Goal: Task Accomplishment & Management: Use online tool/utility

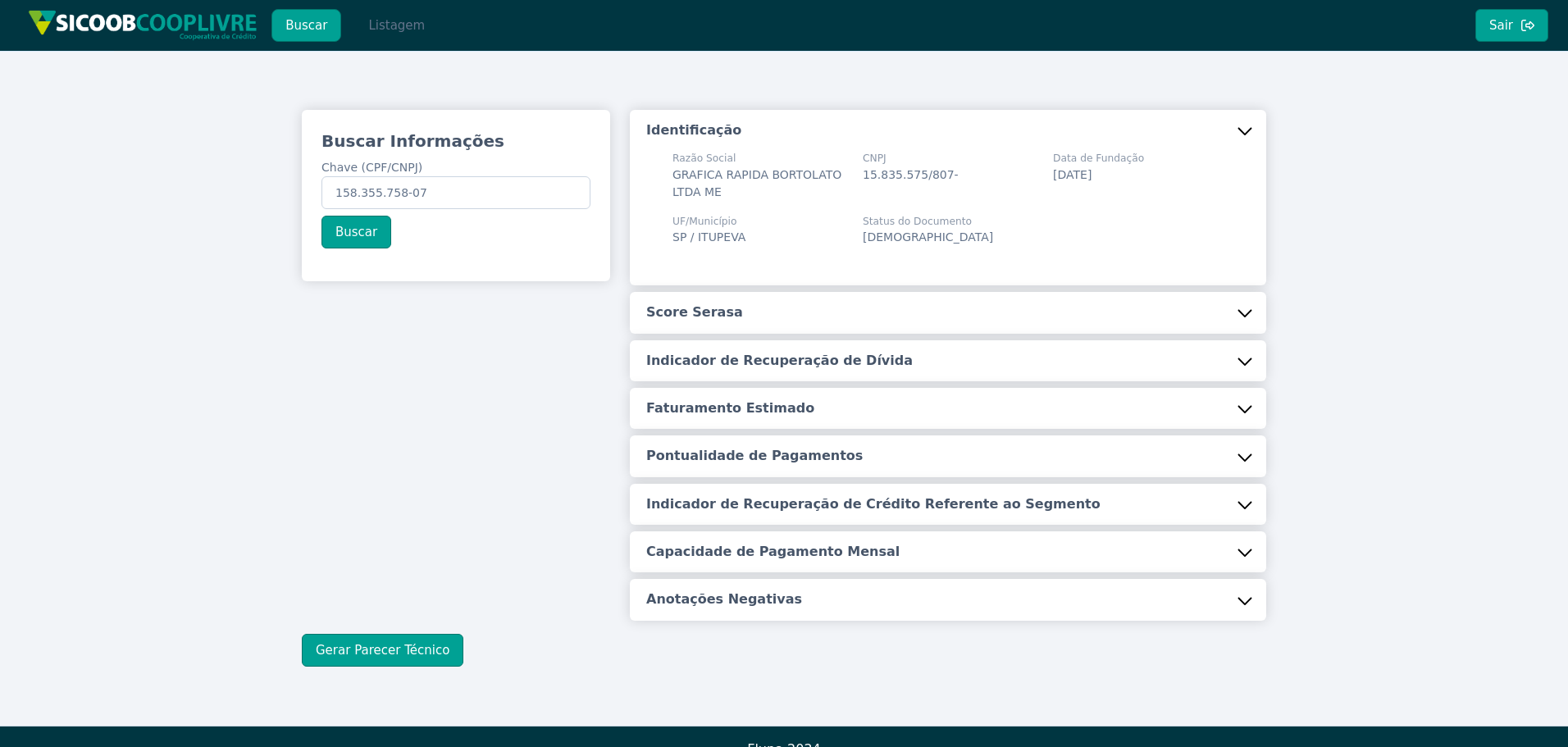
click at [389, 37] on button "Listagem" at bounding box center [396, 25] width 84 height 33
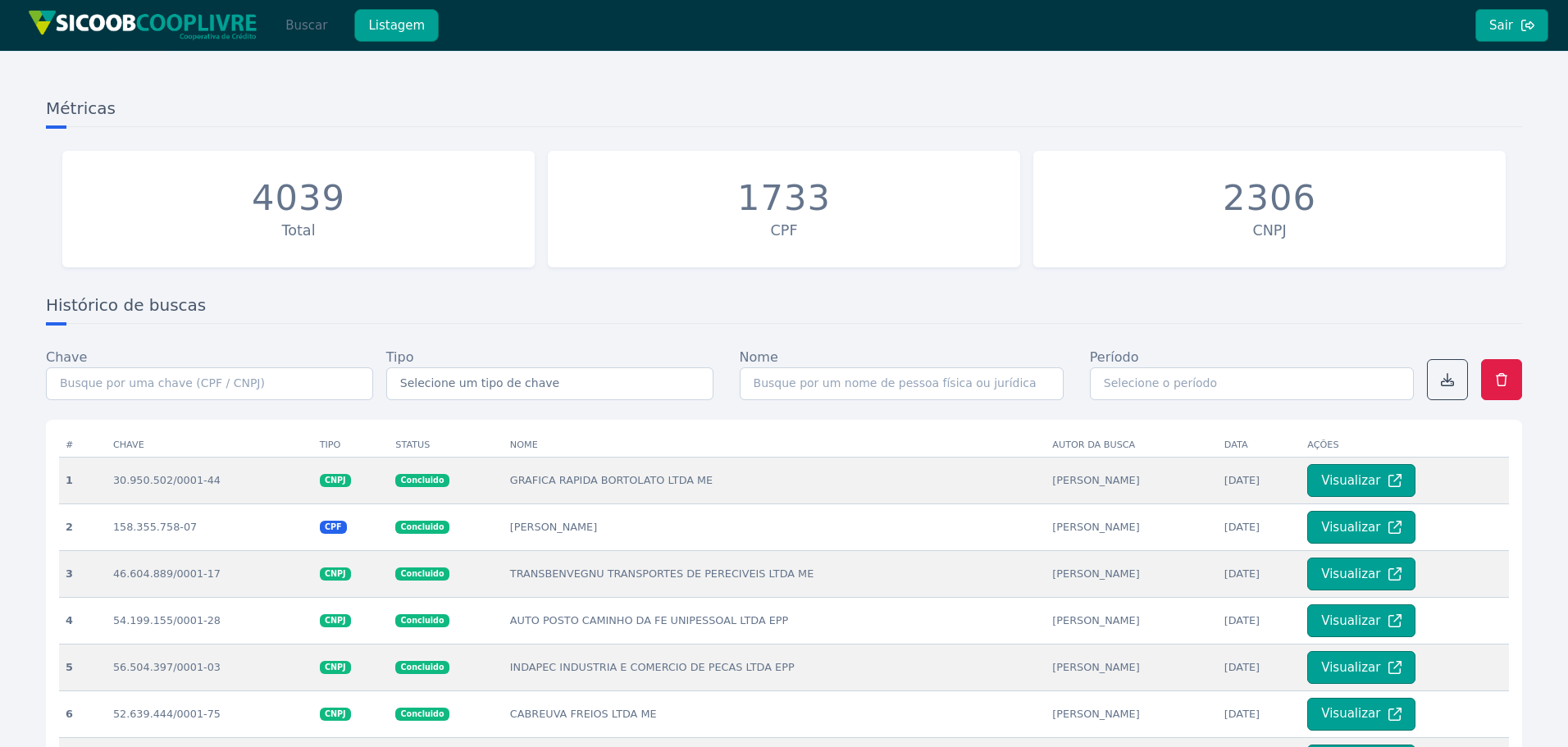
click at [314, 24] on button "Buscar" at bounding box center [306, 25] width 70 height 33
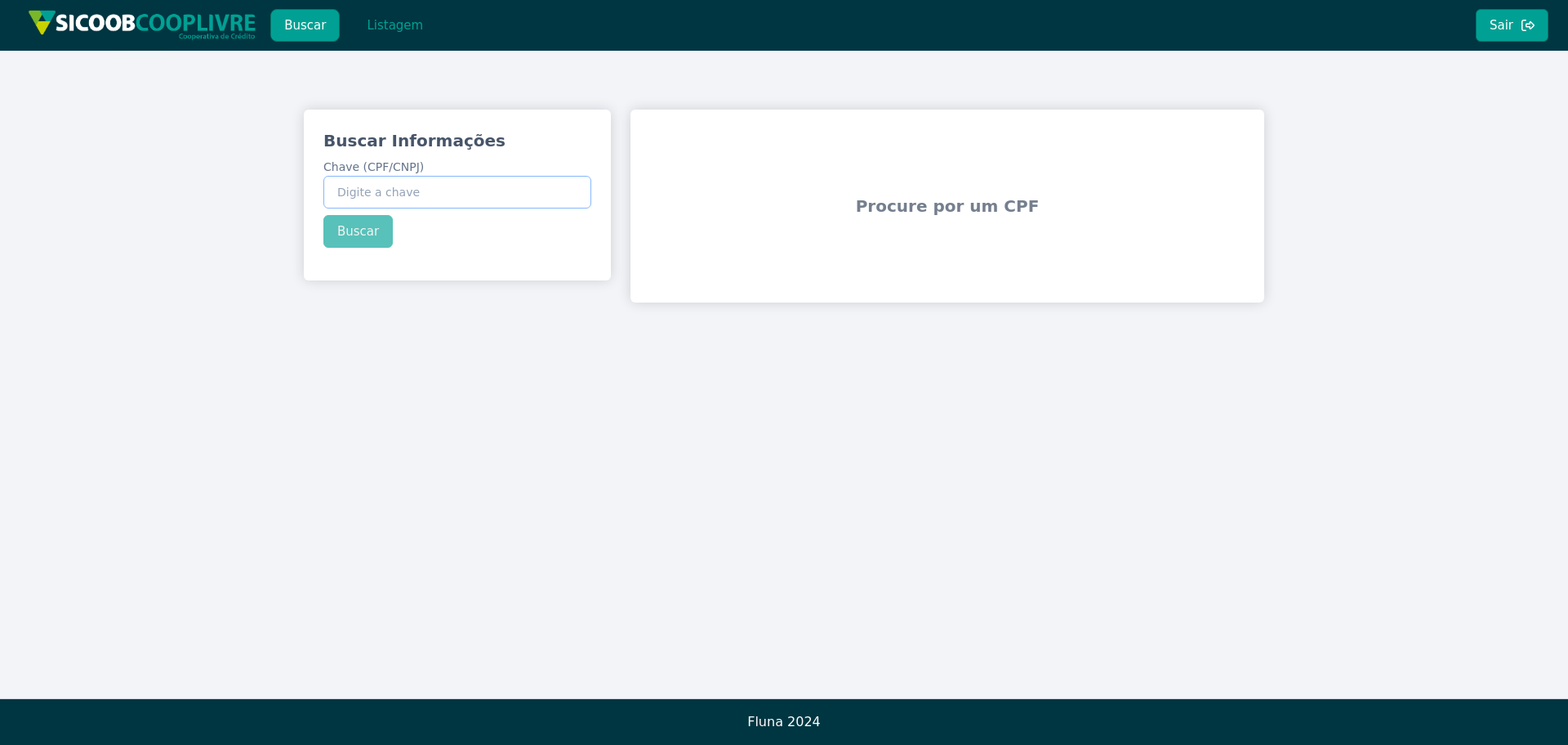
click at [443, 197] on input "Chave (CPF/CNPJ)" at bounding box center [457, 193] width 268 height 33
paste input "441.264.438-35"
type input "441.264.438-35"
click at [343, 233] on div "Buscar Informações Chave (CPF/CNPJ) 441.264.438-35 Buscar" at bounding box center [457, 189] width 307 height 158
click at [343, 233] on button "Buscar" at bounding box center [358, 231] width 69 height 33
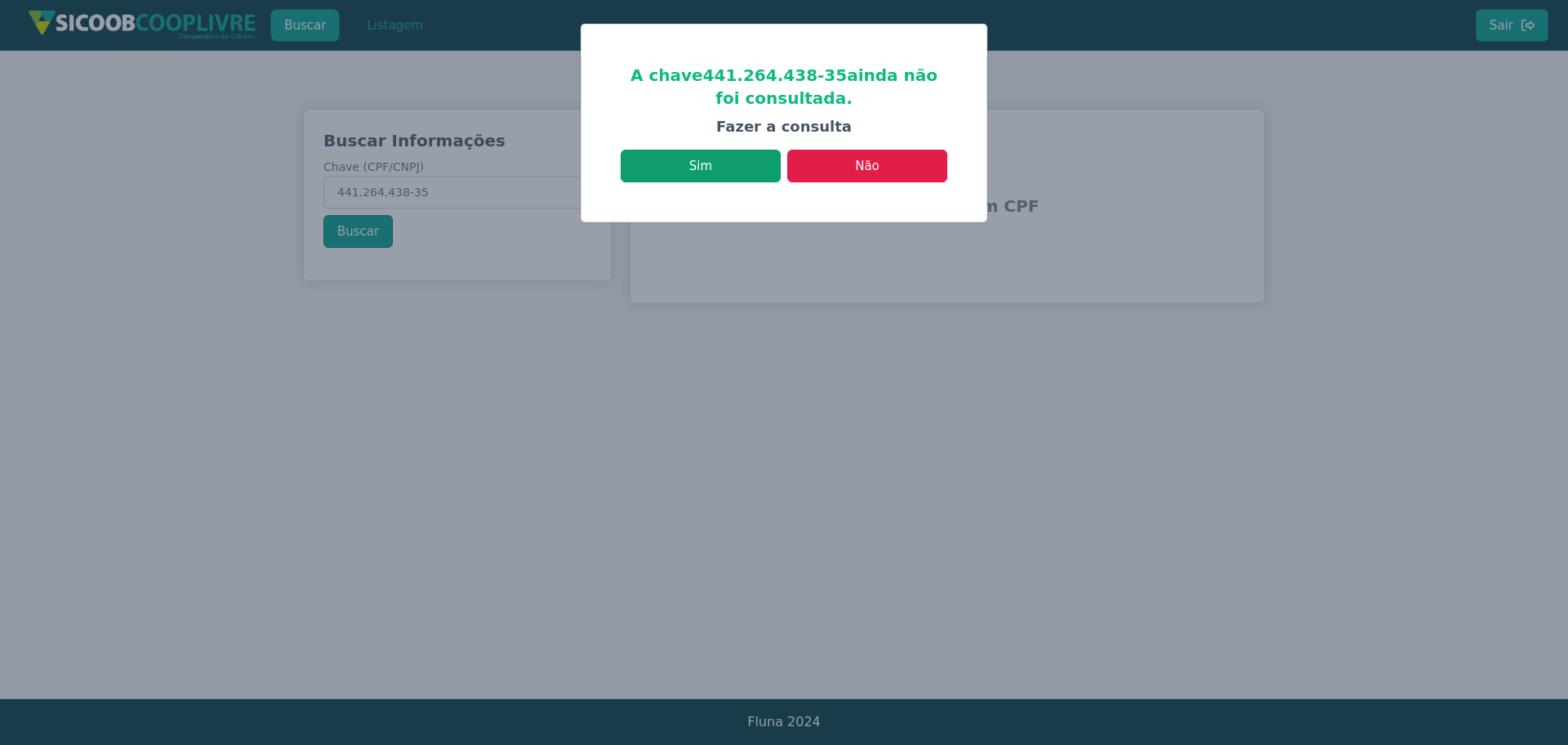
click at [696, 170] on button "Sim" at bounding box center [700, 166] width 160 height 33
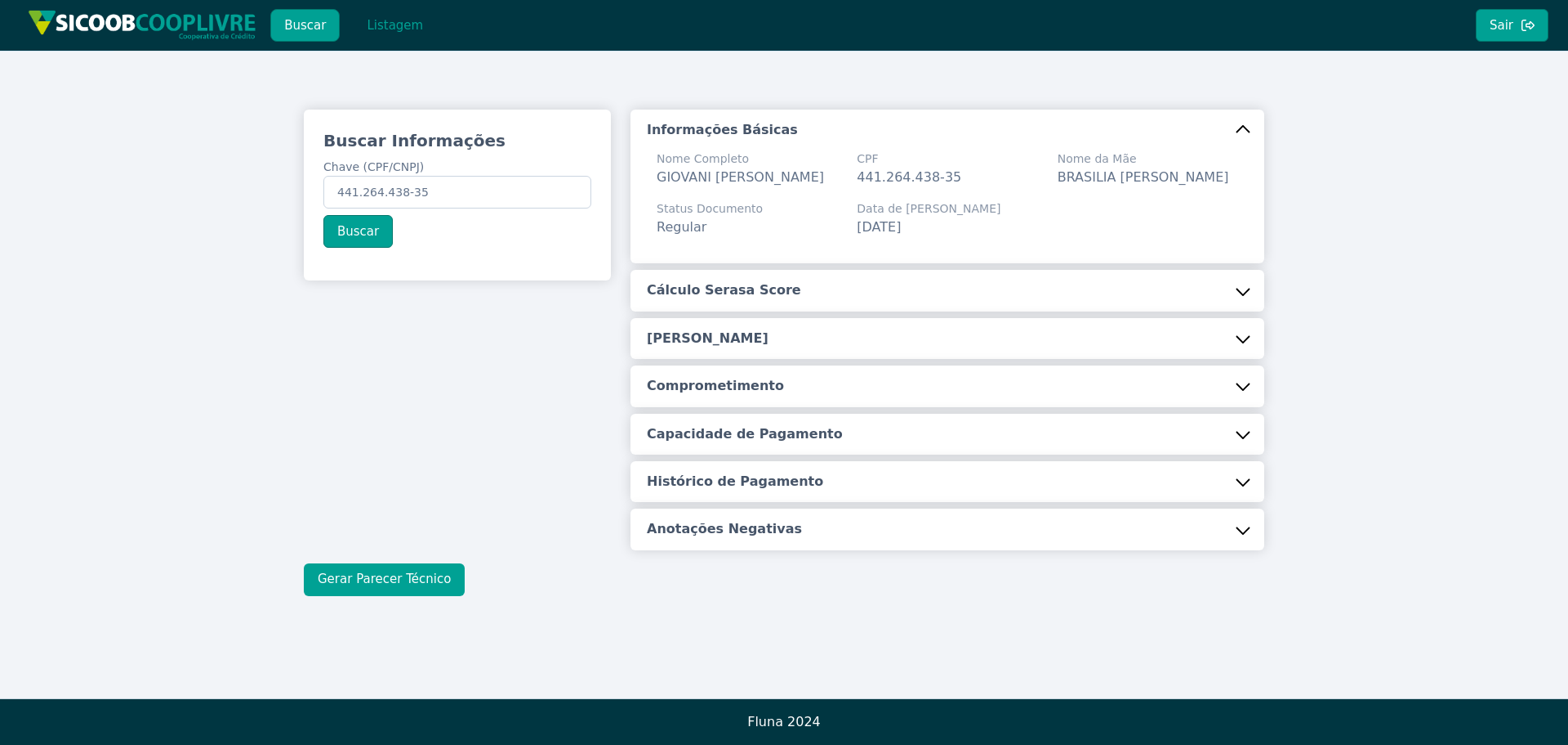
click at [398, 582] on button "Gerar Parecer Técnico" at bounding box center [384, 579] width 161 height 33
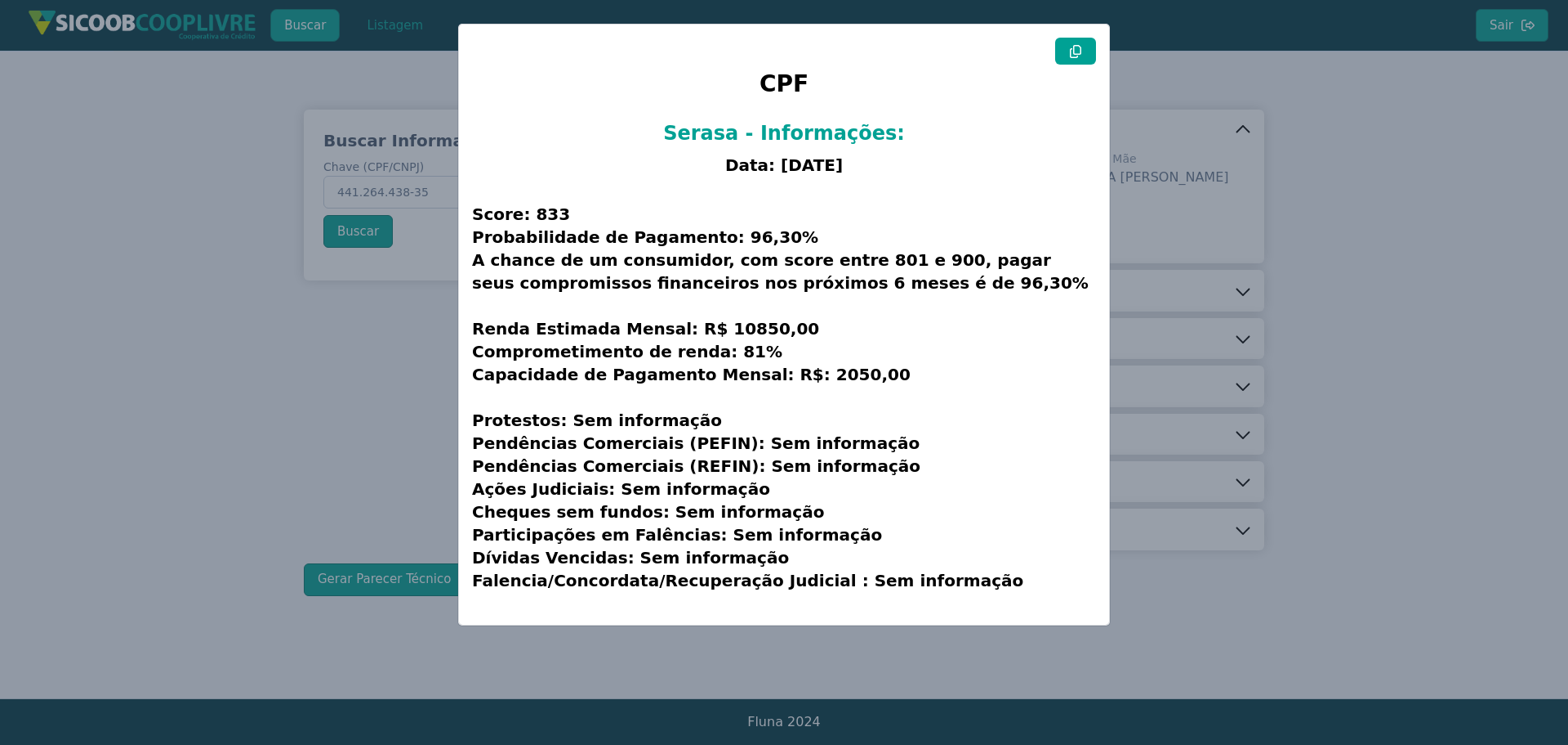
click at [1076, 51] on icon at bounding box center [1076, 52] width 13 height 13
